Goal: Task Accomplishment & Management: Manage account settings

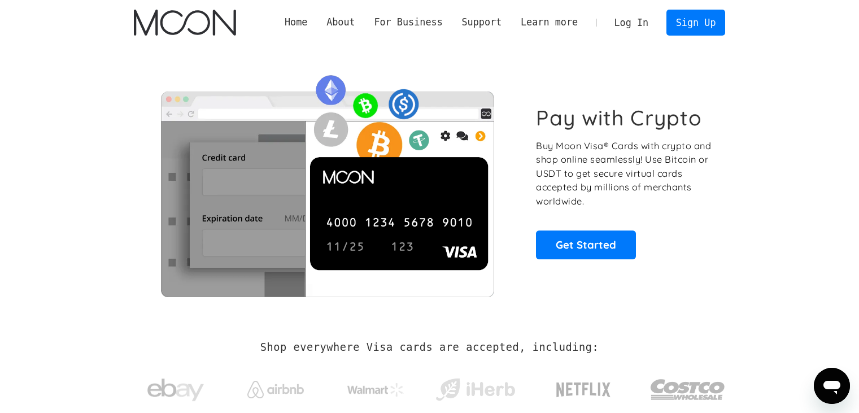
click at [636, 28] on link "Log In" at bounding box center [631, 22] width 53 height 25
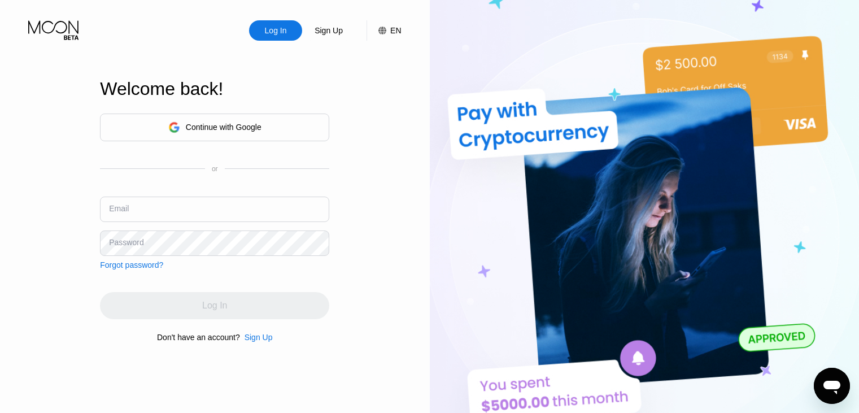
click at [169, 206] on input "text" at bounding box center [214, 208] width 229 height 25
paste input "LBQM57H2o2ZcEckAmP4S!"
type input "LBQM57H2o2ZcEckAmP4S!"
click at [168, 212] on input "LBQM57H2o2ZcEckAmP4S!" at bounding box center [214, 208] width 229 height 25
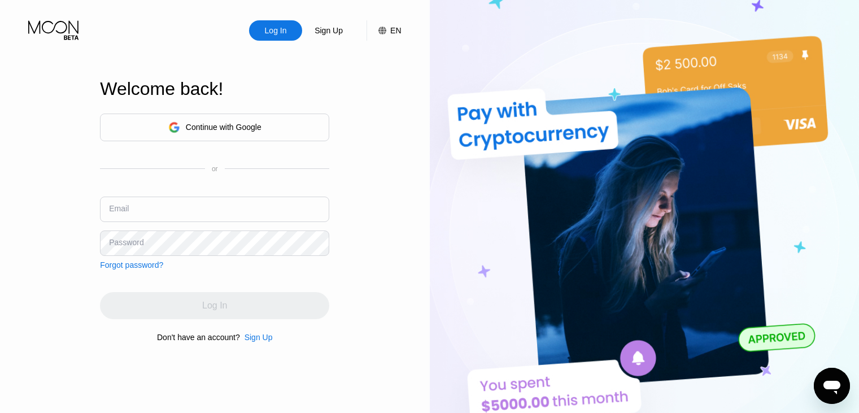
click at [390, 82] on div "Log In Sign Up EN Language English Save Welcome back! Continue with Google or E…" at bounding box center [215, 227] width 430 height 454
click at [125, 247] on div "Password" at bounding box center [126, 242] width 34 height 9
click at [126, 246] on div "Password" at bounding box center [126, 242] width 34 height 9
click at [140, 242] on div "Password" at bounding box center [126, 242] width 34 height 9
click at [140, 243] on div "Password" at bounding box center [126, 242] width 34 height 9
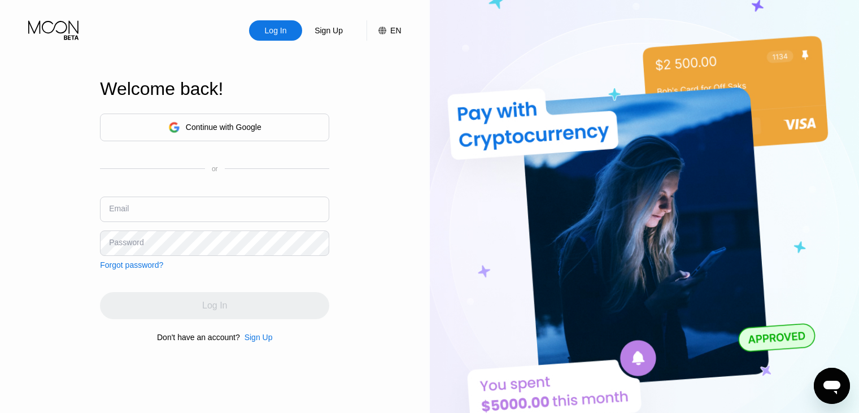
click at [137, 244] on div "Password" at bounding box center [126, 242] width 34 height 9
click at [136, 245] on div "Password" at bounding box center [126, 242] width 34 height 9
click at [250, 198] on input "text" at bounding box center [214, 207] width 229 height 25
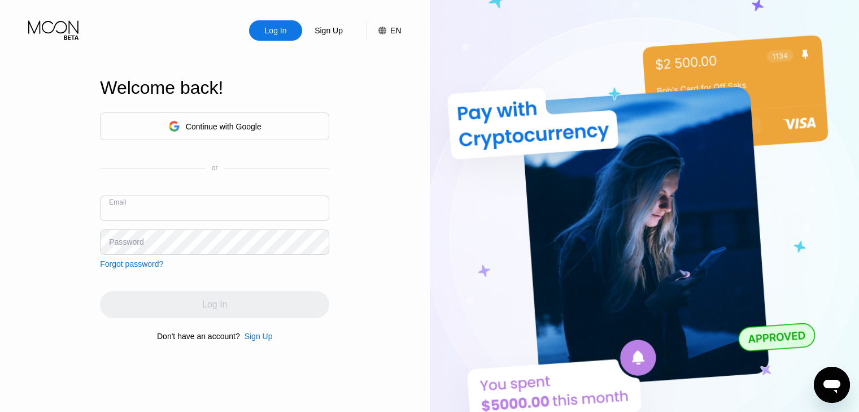
click at [225, 200] on input "text" at bounding box center [214, 207] width 229 height 25
paste input "LBQM57H2o2ZcEckAmP4S!"
type input "LBQM57H2o2ZcEckAmP4S!"
drag, startPoint x: 252, startPoint y: 209, endPoint x: 98, endPoint y: 208, distance: 153.6
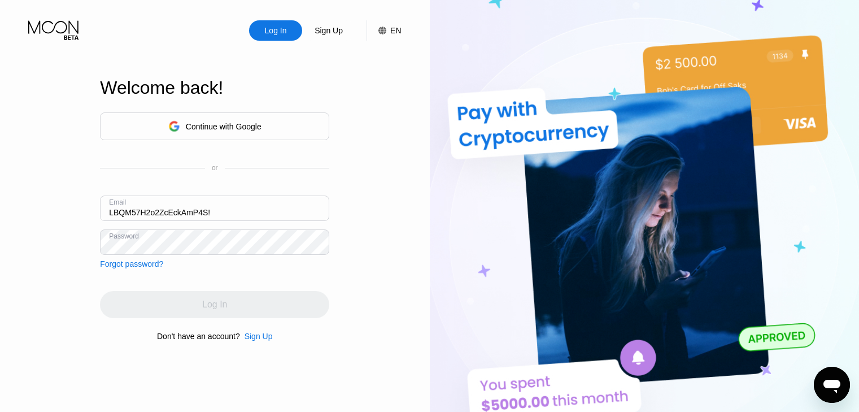
click at [98, 208] on div "Log In Sign Up EN Language English Save Welcome back! Continue with Google or E…" at bounding box center [215, 226] width 430 height 453
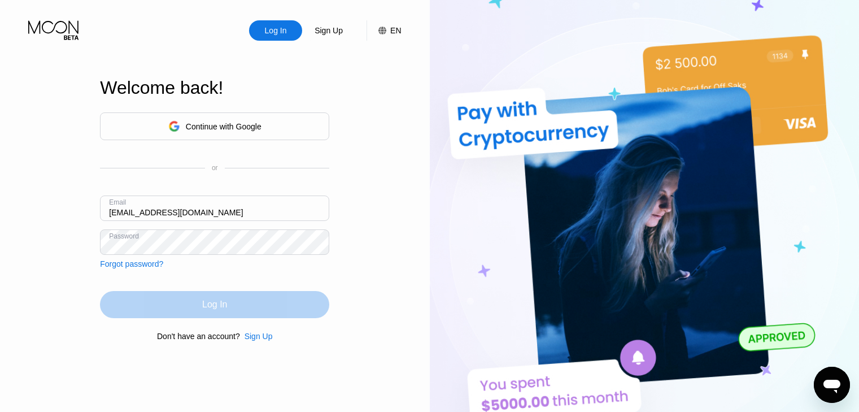
click at [211, 314] on div "Log In" at bounding box center [214, 304] width 229 height 27
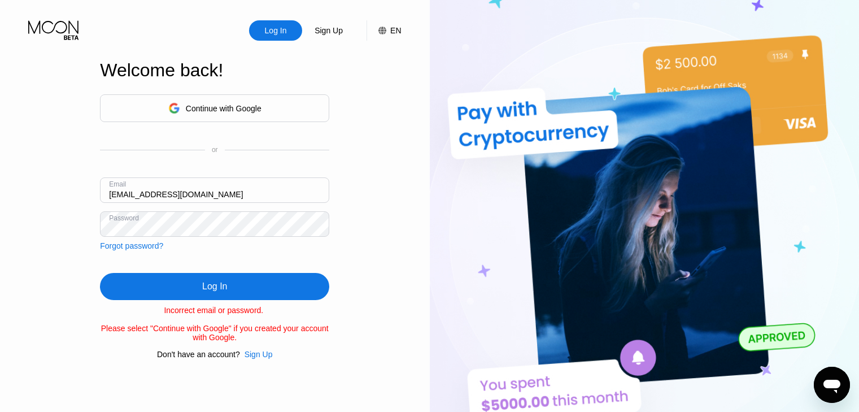
click at [151, 192] on input "[EMAIL_ADDRESS][DOMAIN_NAME]" at bounding box center [214, 189] width 229 height 25
drag, startPoint x: 215, startPoint y: 193, endPoint x: 143, endPoint y: 193, distance: 71.7
click at [143, 193] on input "[EMAIL_ADDRESS][DOMAIN_NAME]" at bounding box center [214, 189] width 229 height 25
type input "[EMAIL_ADDRESS][DOMAIN_NAME]"
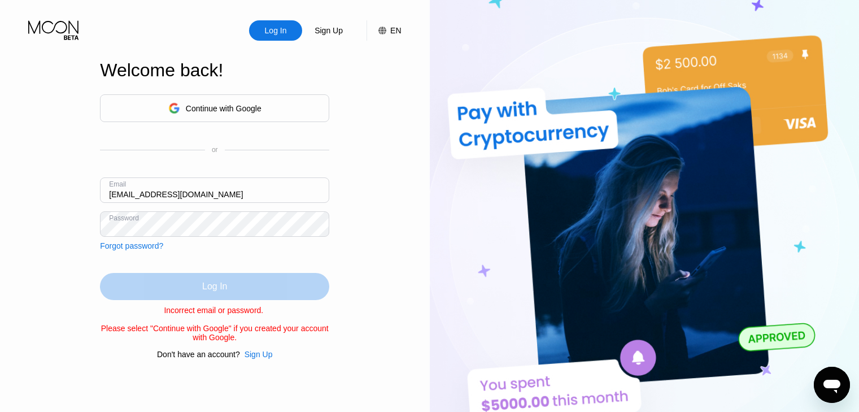
click at [175, 279] on div "Log In" at bounding box center [214, 286] width 229 height 27
